Goal: Check status: Check status

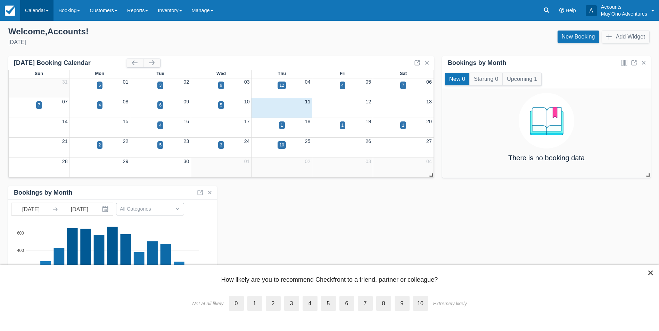
click at [34, 12] on link "Calendar" at bounding box center [36, 10] width 33 height 21
click at [47, 64] on link "Month" at bounding box center [47, 65] width 55 height 15
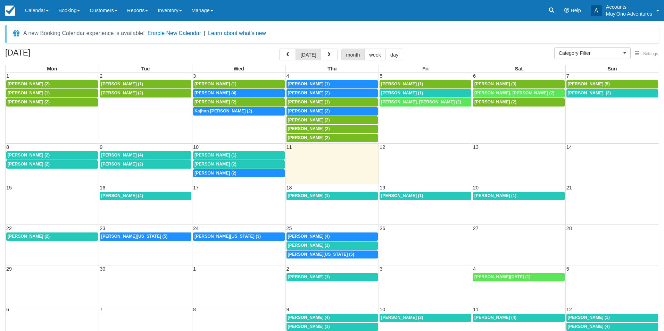
select select
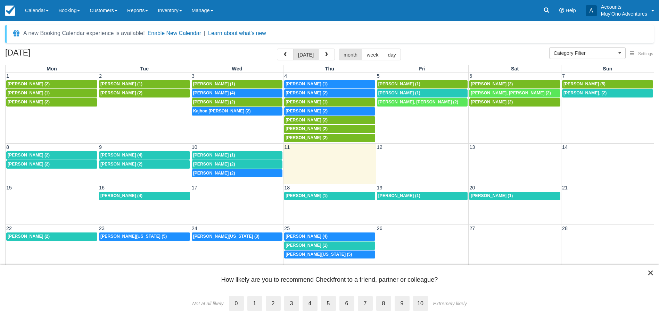
scroll to position [19, 0]
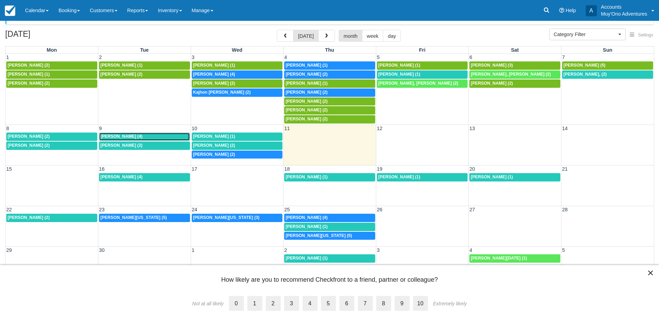
click at [165, 136] on div "Chris Taylor (4)" at bounding box center [144, 137] width 88 height 6
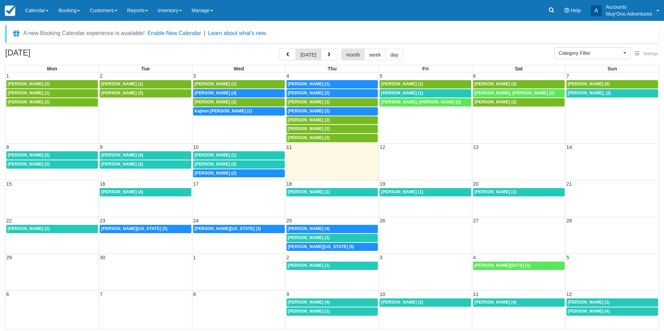
select select
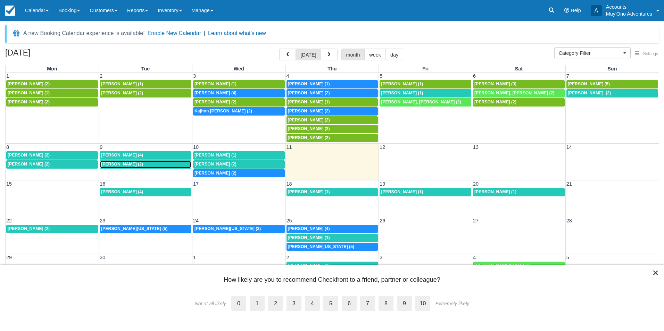
click at [122, 164] on span "John Croley (2)" at bounding box center [122, 164] width 42 height 5
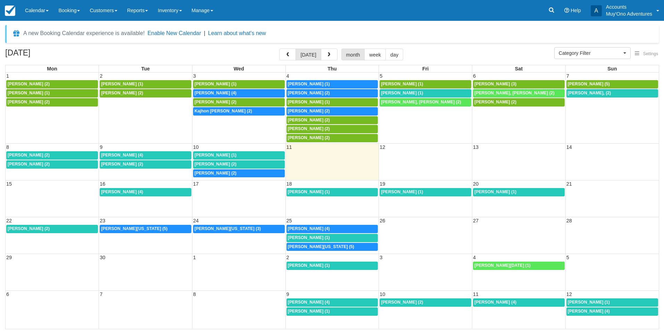
select select
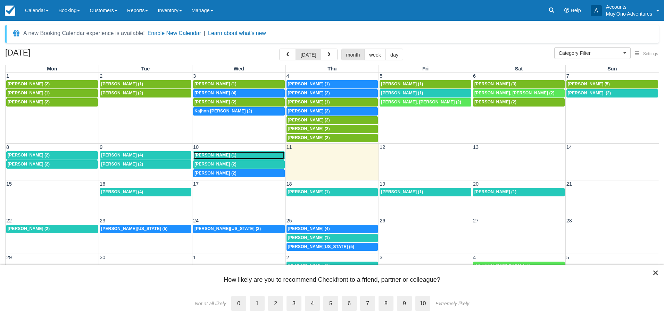
click at [229, 156] on span "[PERSON_NAME] (1)" at bounding box center [215, 155] width 42 height 5
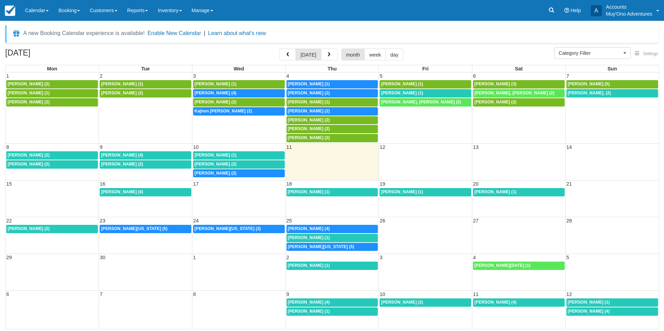
select select
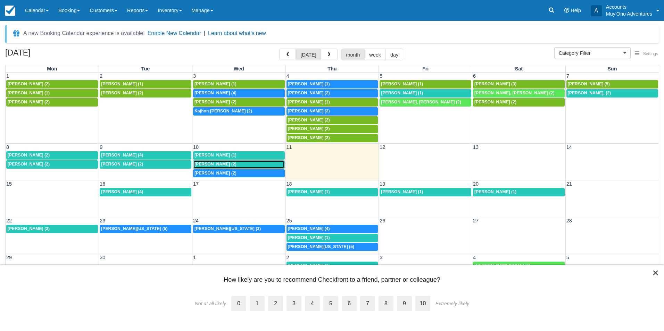
click at [205, 163] on span "[PERSON_NAME] (2)" at bounding box center [215, 164] width 42 height 5
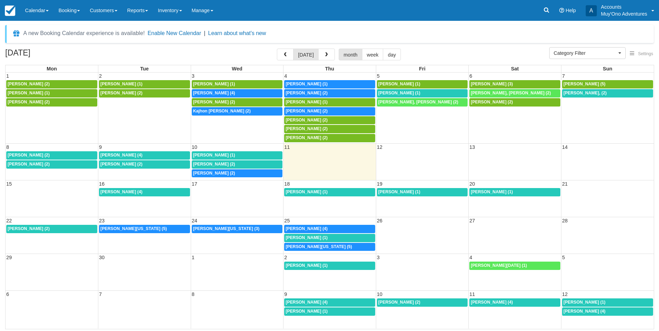
select select
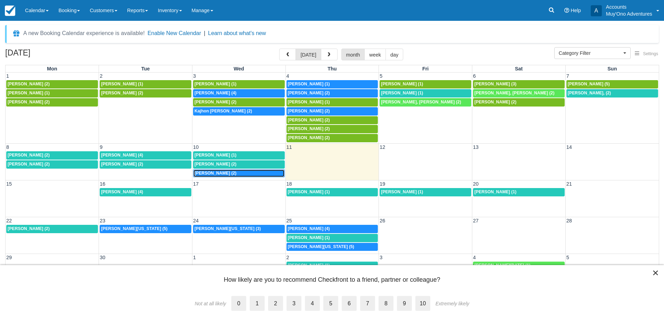
click at [219, 173] on span "Katherine McGee (2)" at bounding box center [215, 173] width 42 height 5
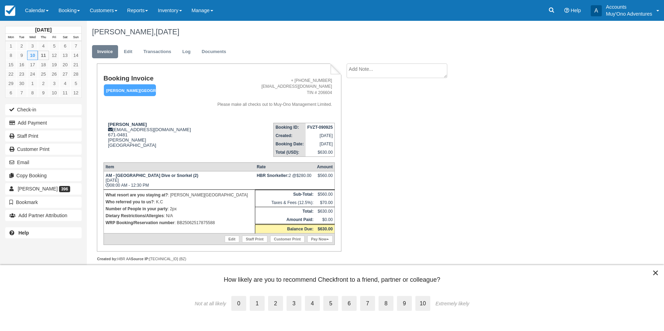
click at [209, 221] on p "WRP Booking/Reservation number : BB25062517875588" at bounding box center [180, 222] width 148 height 7
copy p "BB25062517875588"
click at [33, 12] on link "Calendar" at bounding box center [36, 10] width 33 height 21
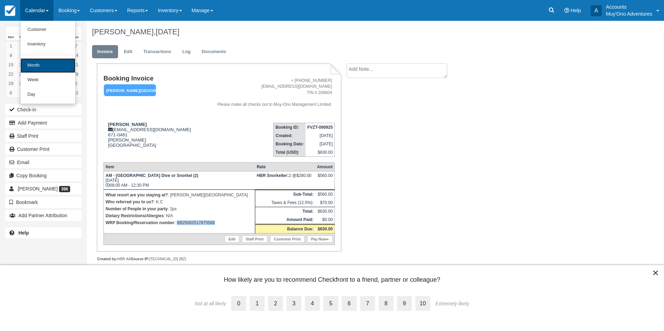
click at [44, 66] on link "Month" at bounding box center [47, 65] width 55 height 15
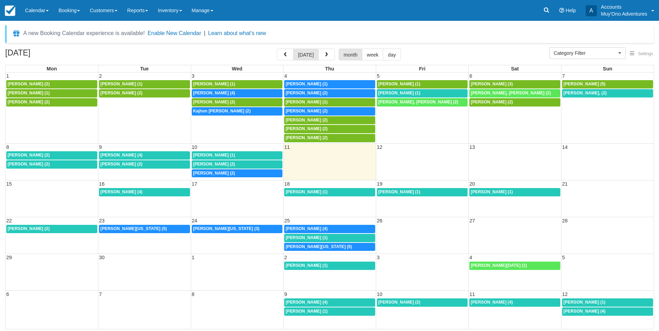
select select
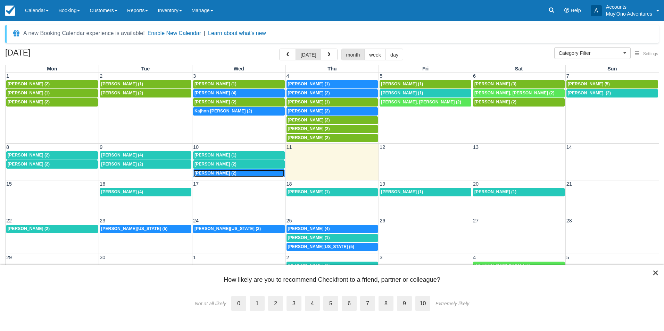
click at [232, 176] on div "8a [PERSON_NAME] (2)" at bounding box center [238, 174] width 89 height 6
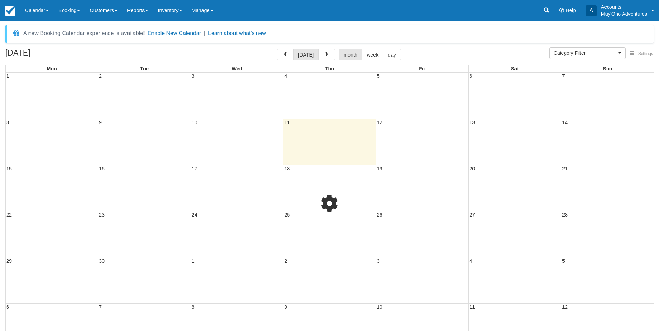
select select
